Goal: Task Accomplishment & Management: Complete application form

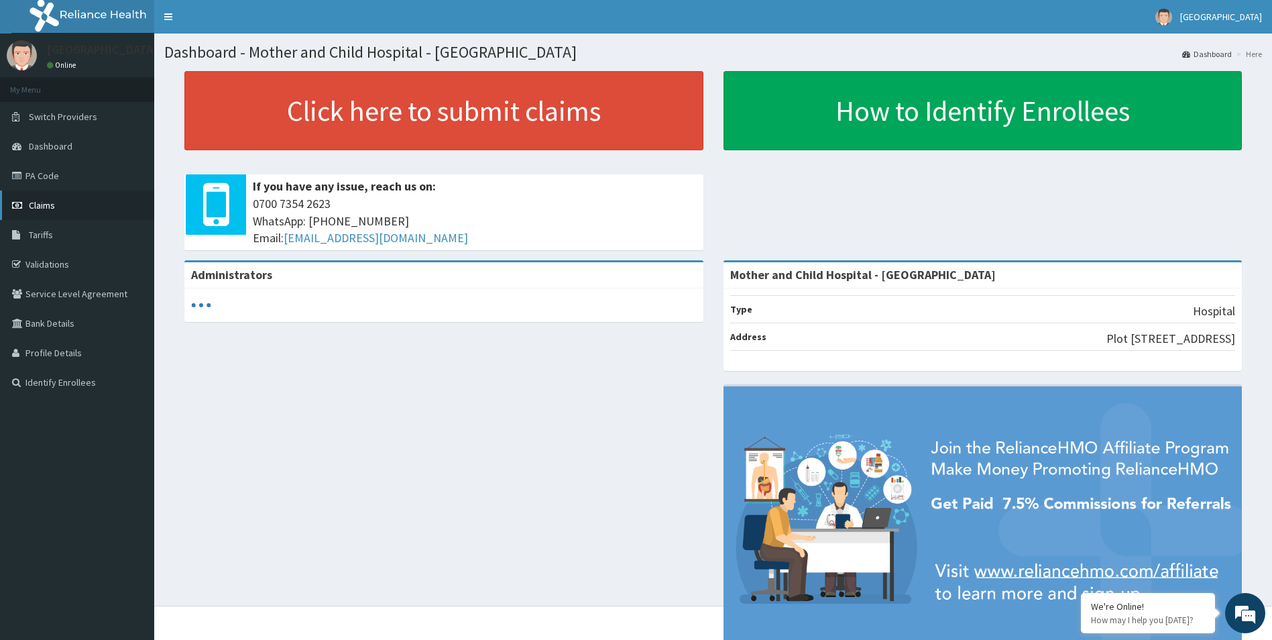
drag, startPoint x: 0, startPoint y: 0, endPoint x: 42, endPoint y: 206, distance: 210.2
click at [42, 206] on span "Claims" at bounding box center [42, 205] width 26 height 12
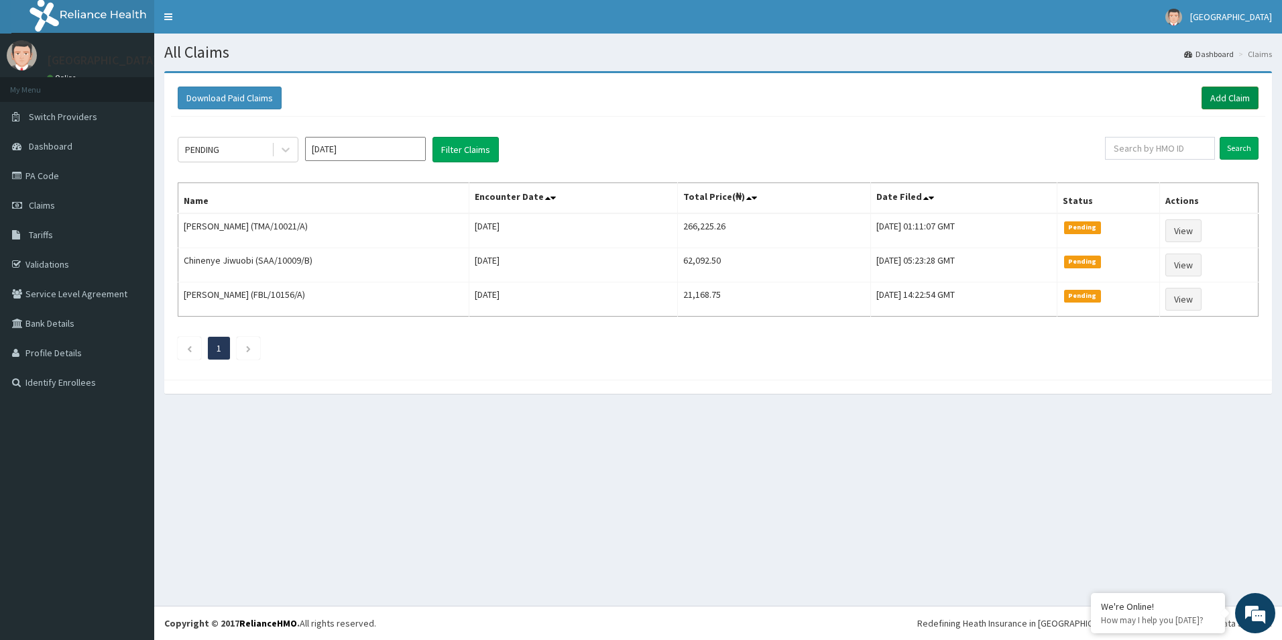
click at [1215, 94] on link "Add Claim" at bounding box center [1230, 98] width 57 height 23
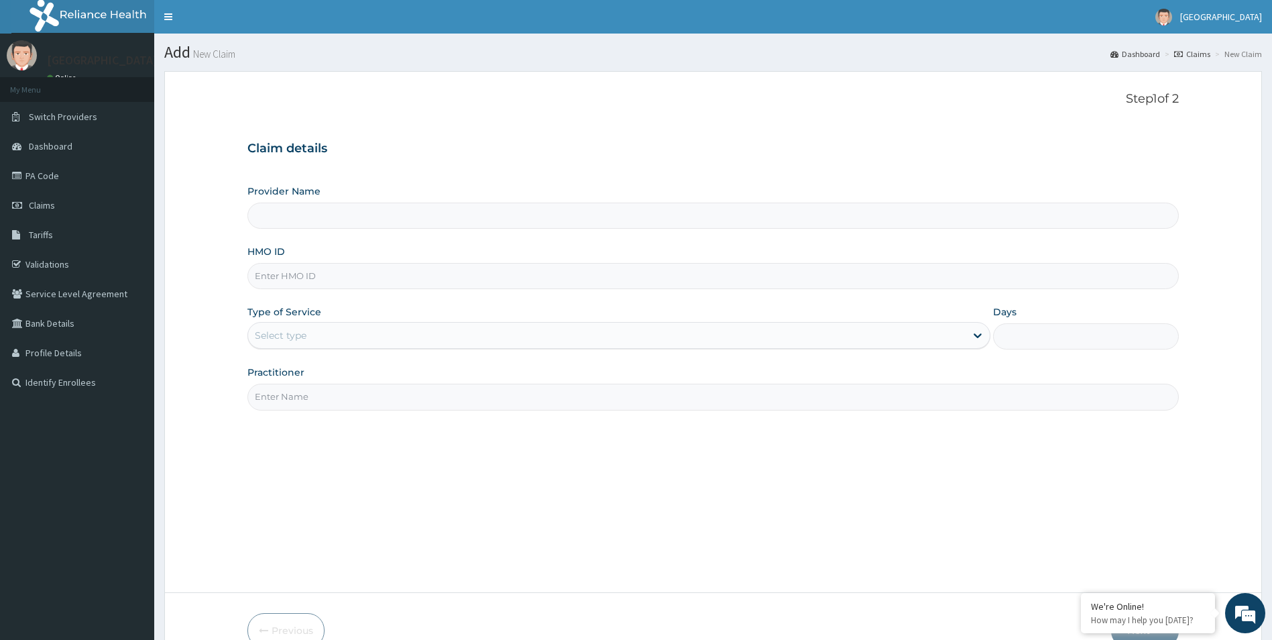
type input "Mother and Child Hospital - [GEOGRAPHIC_DATA]"
click at [402, 281] on input "HMO ID" at bounding box center [713, 276] width 932 height 26
paste input "JEE/10059/A"
type input "JEE/10059/A"
click at [401, 338] on div "Select type" at bounding box center [607, 335] width 718 height 21
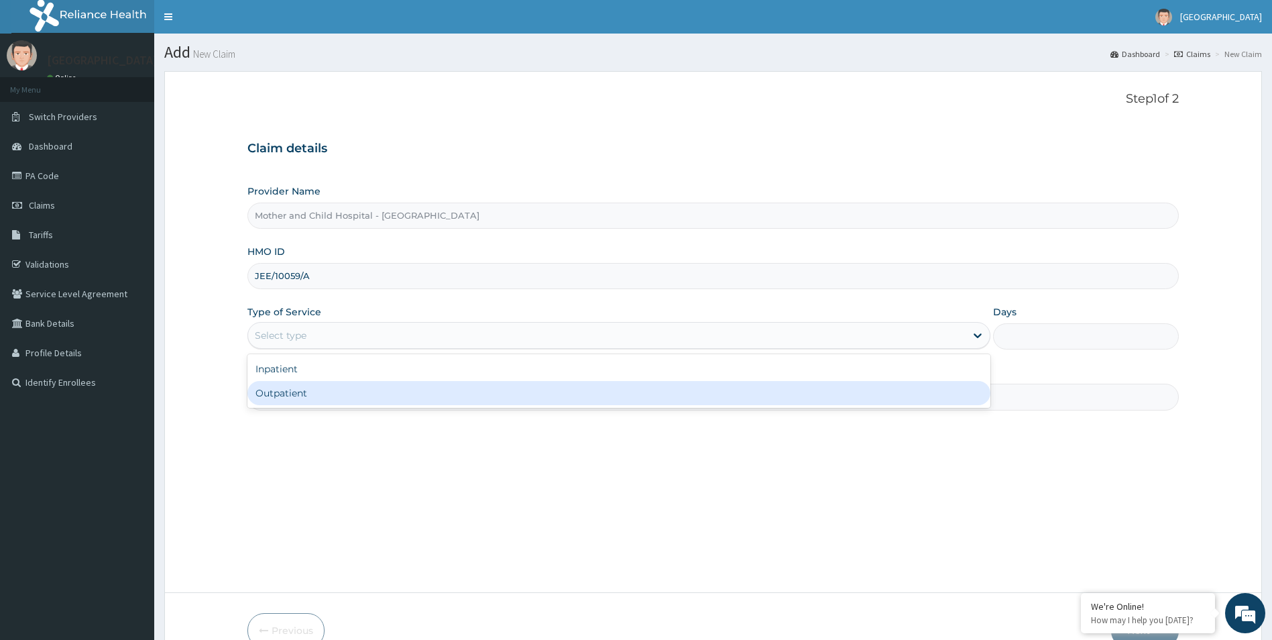
click at [379, 400] on div "Outpatient" at bounding box center [619, 393] width 744 height 24
type input "1"
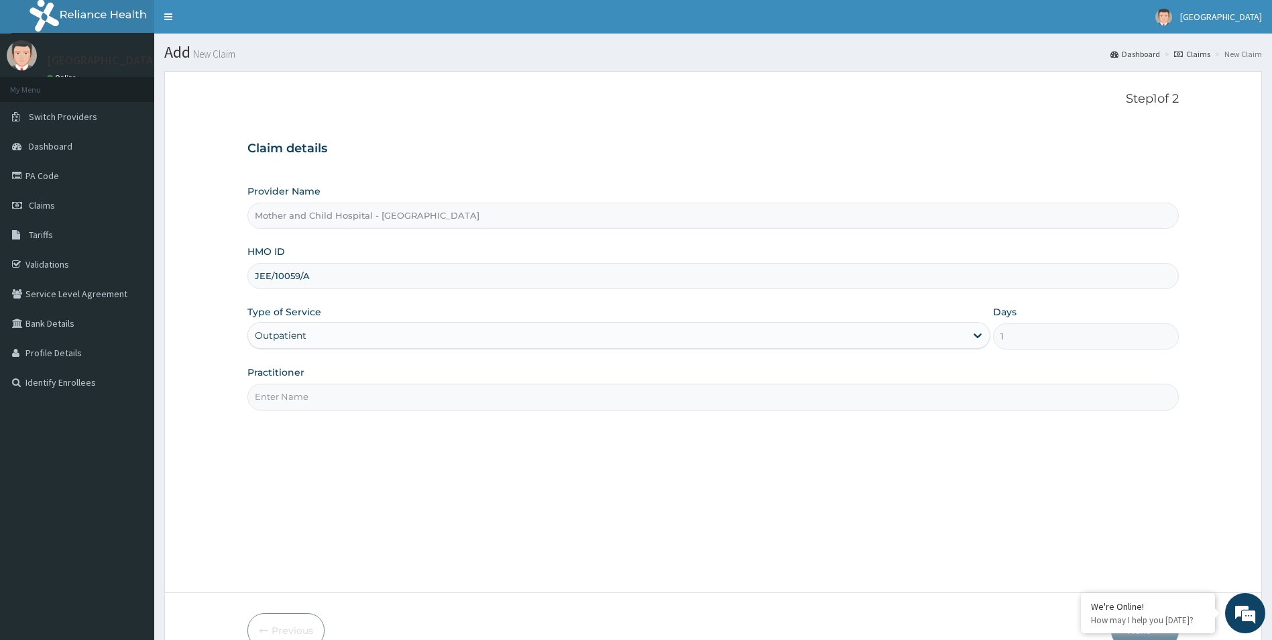
click at [374, 399] on input "Practitioner" at bounding box center [713, 397] width 932 height 26
